Goal: Information Seeking & Learning: Learn about a topic

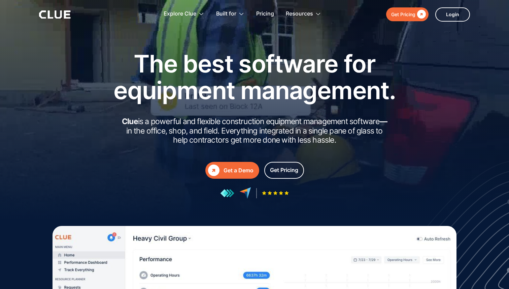
click at [411, 17] on div "Get Pricing" at bounding box center [403, 14] width 24 height 8
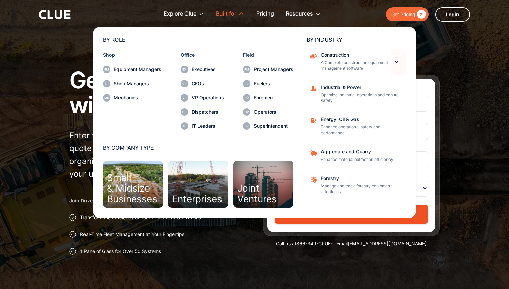
click at [398, 61] on div at bounding box center [397, 62] width 6 height 6
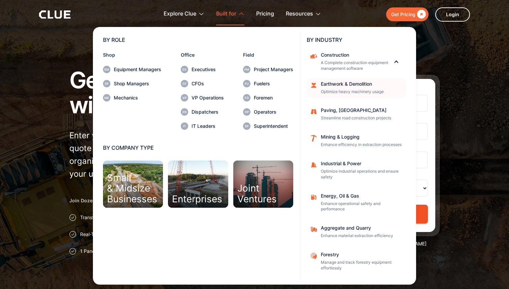
click at [368, 82] on div "Earthwork & Demolition" at bounding box center [361, 83] width 81 height 5
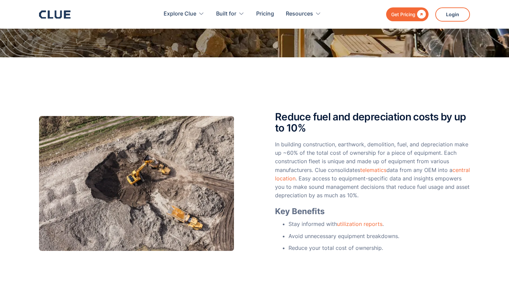
scroll to position [118, 0]
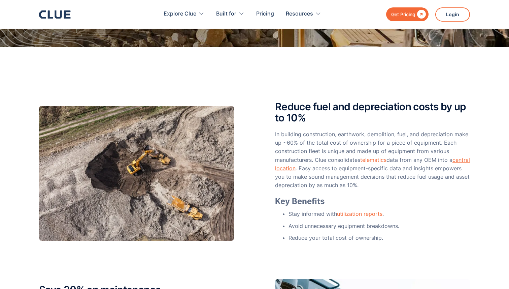
click at [305, 168] on link "central location" at bounding box center [372, 163] width 195 height 15
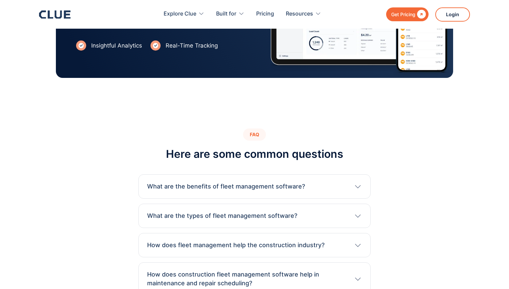
scroll to position [1490, 0]
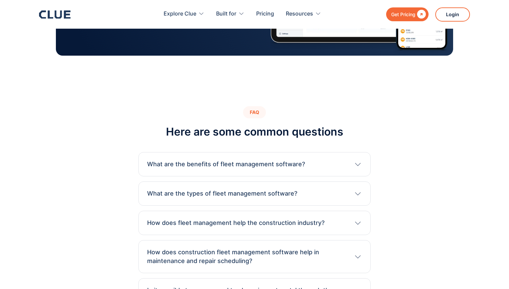
click at [359, 189] on icon at bounding box center [358, 193] width 8 height 8
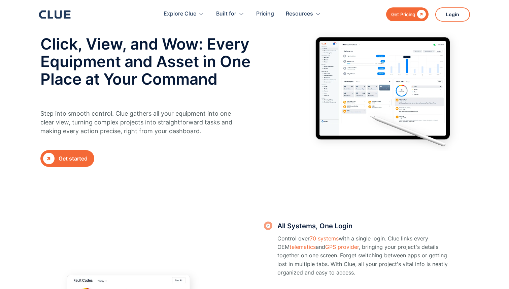
scroll to position [0, 0]
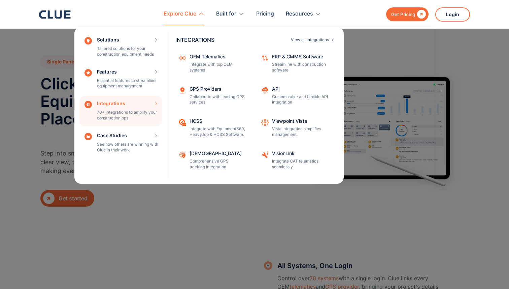
click at [319, 41] on div "View all integrations" at bounding box center [310, 40] width 38 height 4
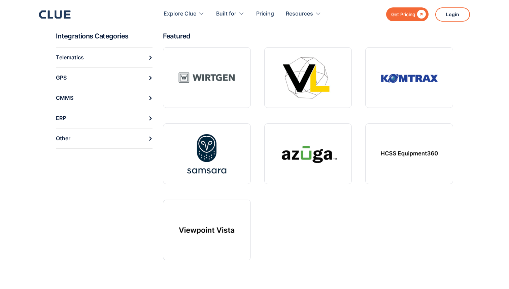
scroll to position [259, 0]
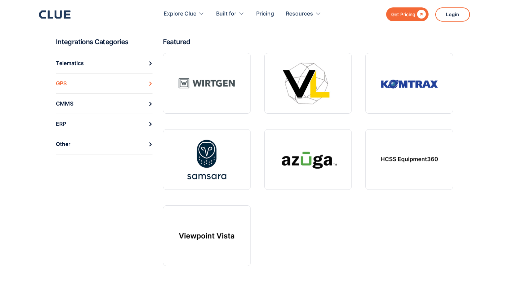
click at [122, 80] on link "GPS" at bounding box center [104, 83] width 97 height 20
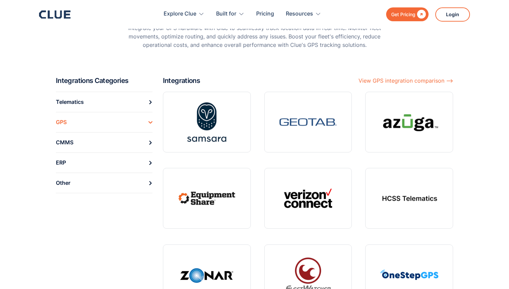
scroll to position [103, 0]
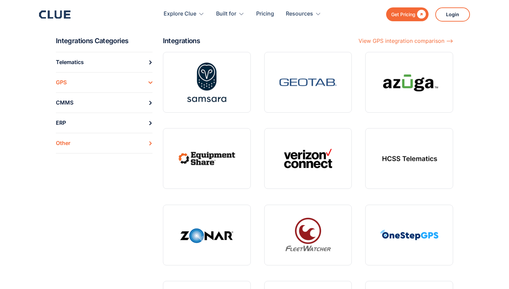
click at [119, 144] on link "Other" at bounding box center [104, 143] width 97 height 21
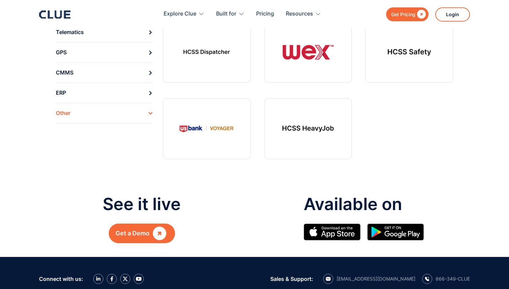
scroll to position [141, 0]
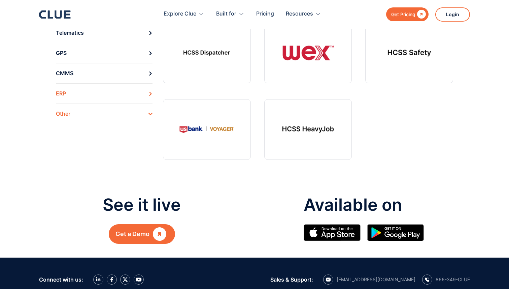
click at [95, 92] on link "ERP" at bounding box center [104, 93] width 97 height 20
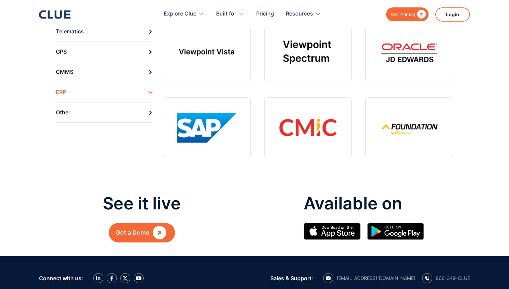
scroll to position [130, 0]
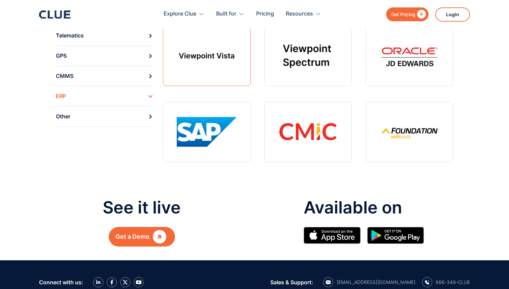
click at [178, 59] on link at bounding box center [207, 55] width 88 height 61
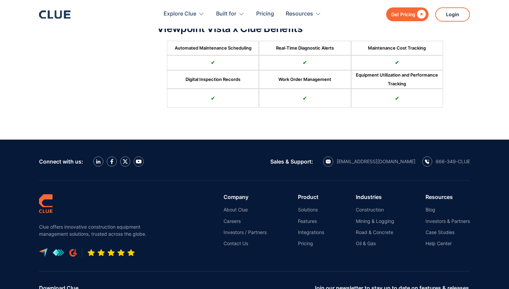
scroll to position [437, 0]
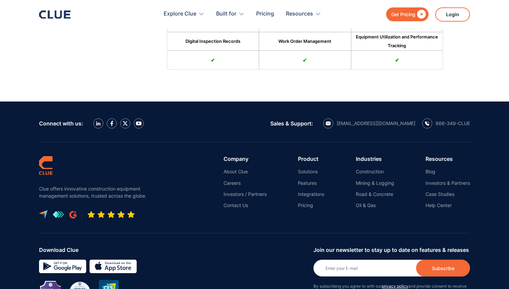
click at [220, 133] on div "Connect with us: Sales & Support: hello@getclue.com 866-349-CLUE" at bounding box center [254, 121] width 431 height 41
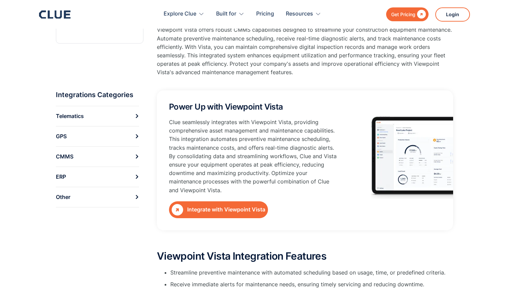
scroll to position [0, 0]
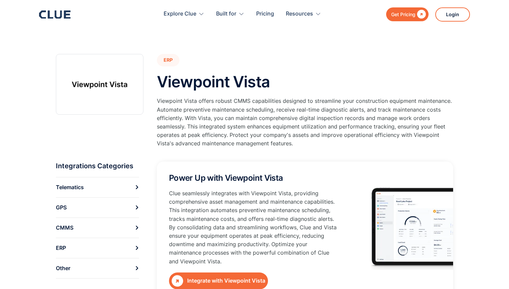
click at [491, 56] on section "ERP Viewpoint Vista Viewpoint Vista offers robust CMMS capabilities designed to…" at bounding box center [254, 269] width 509 height 538
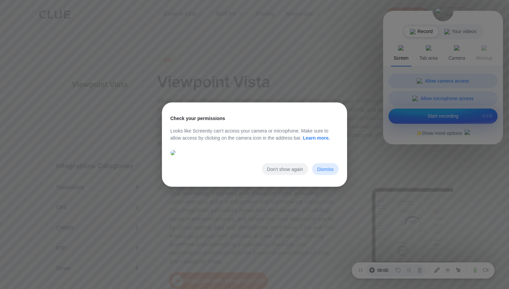
click at [323, 175] on button "Dismiss" at bounding box center [325, 169] width 27 height 12
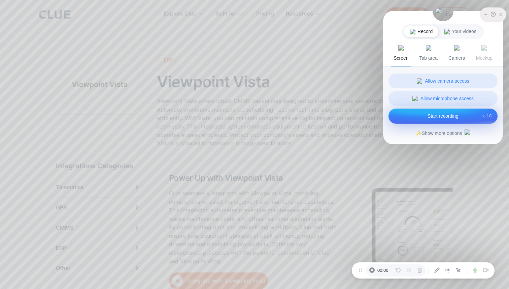
click at [502, 14] on icon at bounding box center [501, 14] width 5 height 5
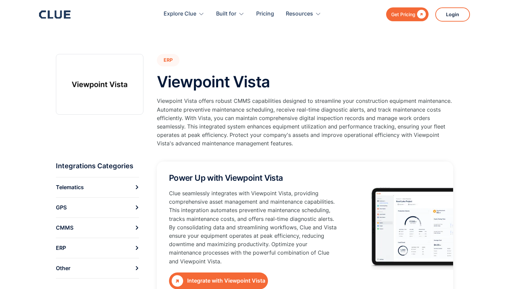
click at [481, 46] on section "ERP Viewpoint Vista Viewpoint Vista offers robust CMMS capabilities designed to…" at bounding box center [254, 269] width 509 height 538
